Goal: Find specific page/section: Find specific page/section

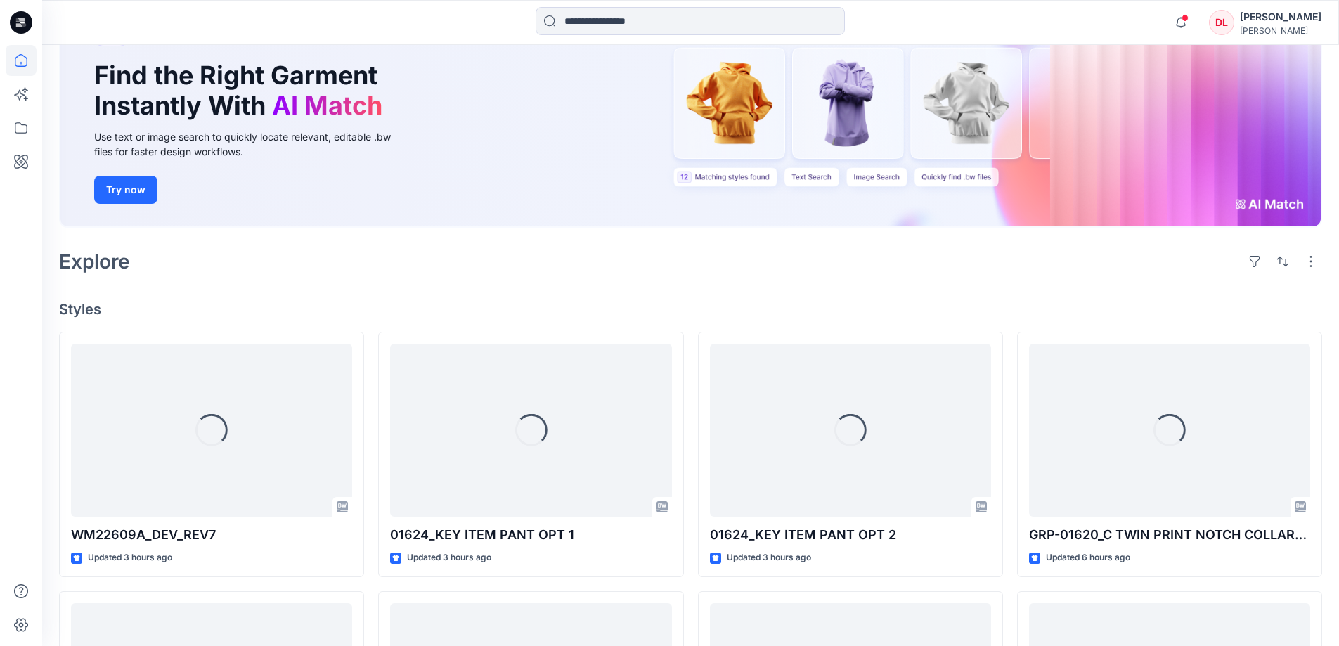
scroll to position [211, 0]
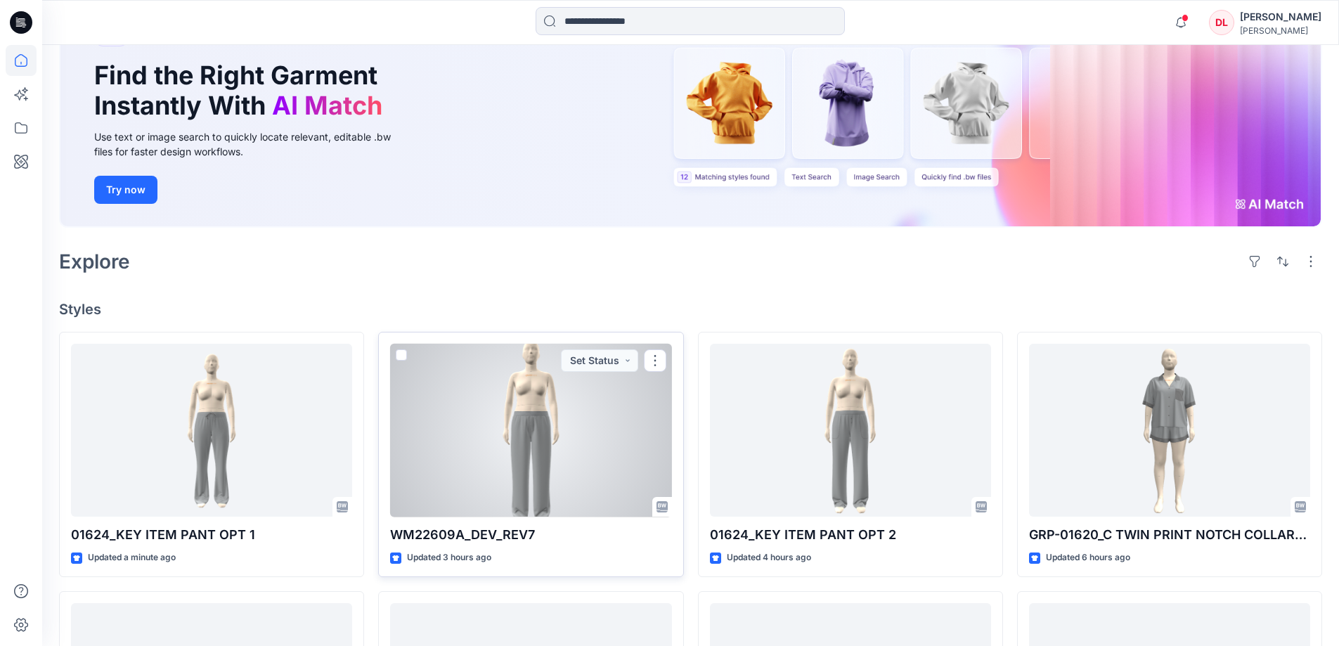
scroll to position [141, 0]
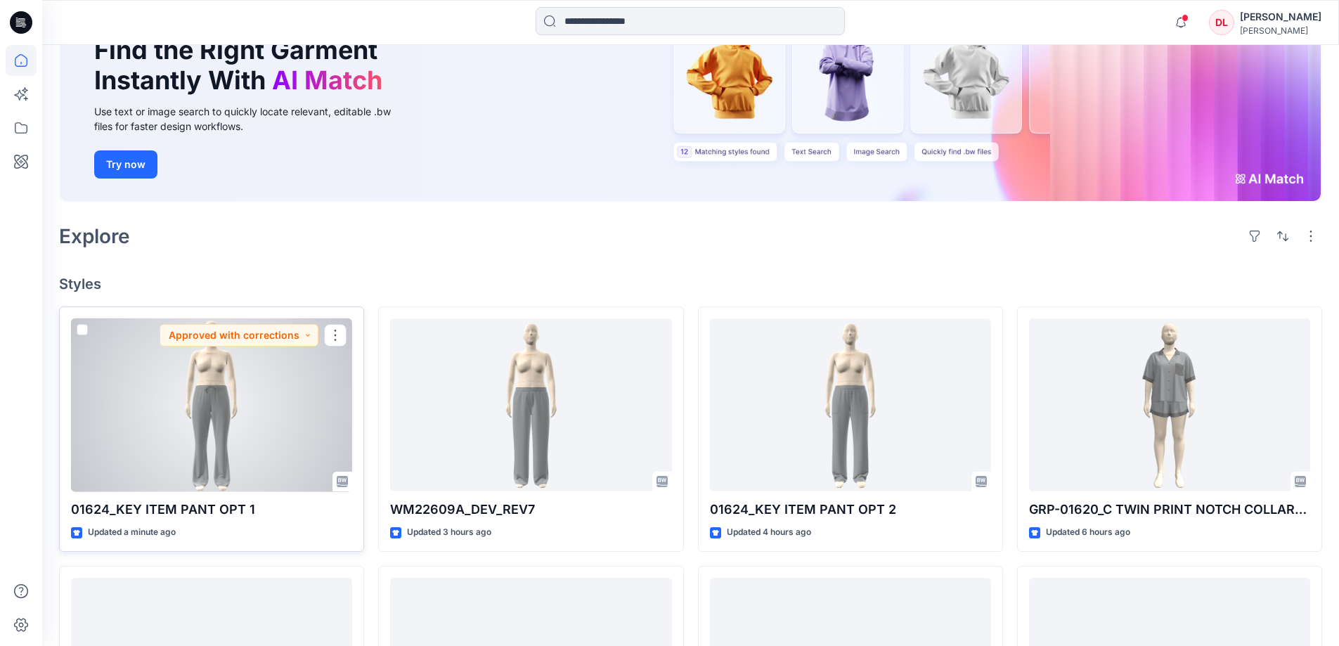
click at [225, 413] on div at bounding box center [211, 405] width 281 height 174
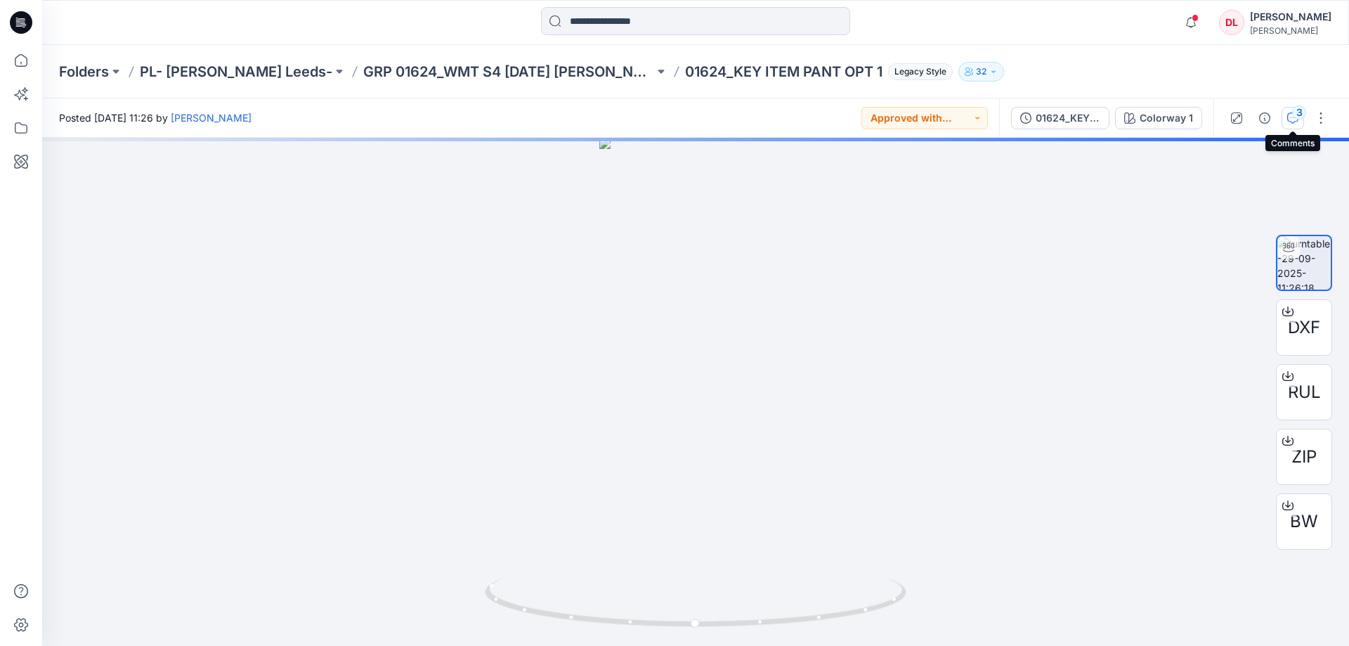
click at [1290, 121] on icon "button" at bounding box center [1293, 117] width 11 height 11
